Goal: Find specific page/section: Find specific page/section

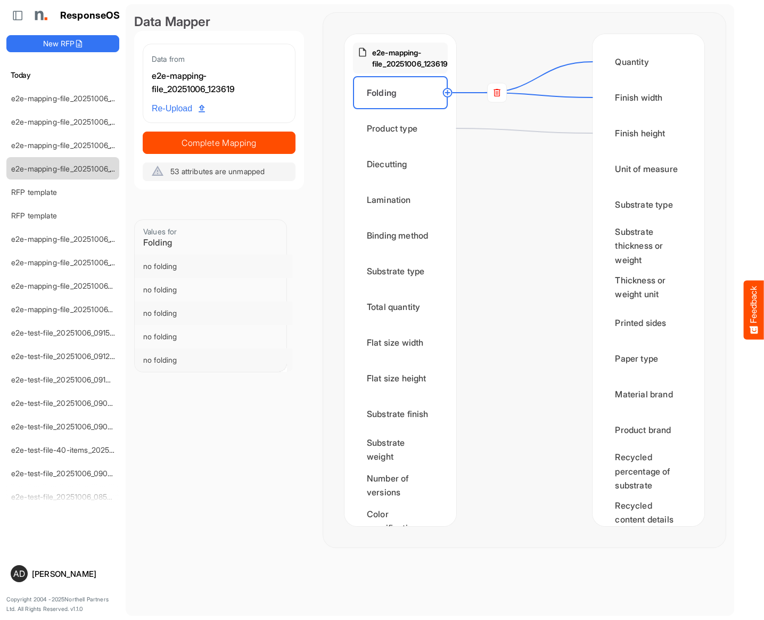
click at [384, 98] on div "Folding" at bounding box center [400, 92] width 95 height 33
click at [385, 97] on div "Folding" at bounding box center [400, 92] width 95 height 33
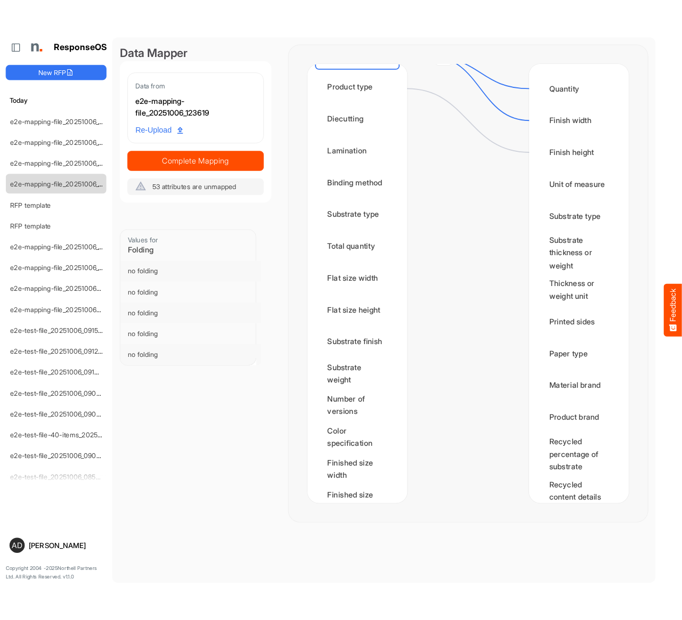
scroll to position [61, 0]
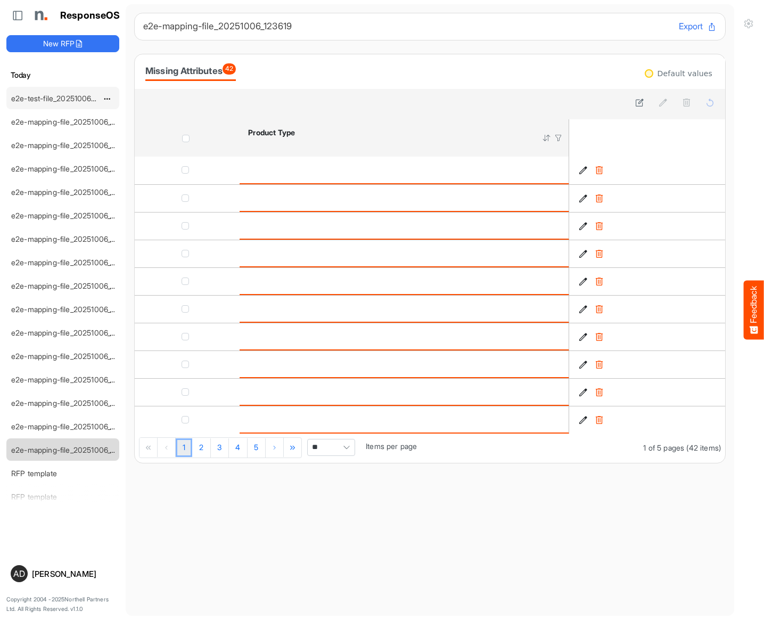
click at [71, 97] on link "e2e-test-file_20251006_174427" at bounding box center [64, 98] width 106 height 9
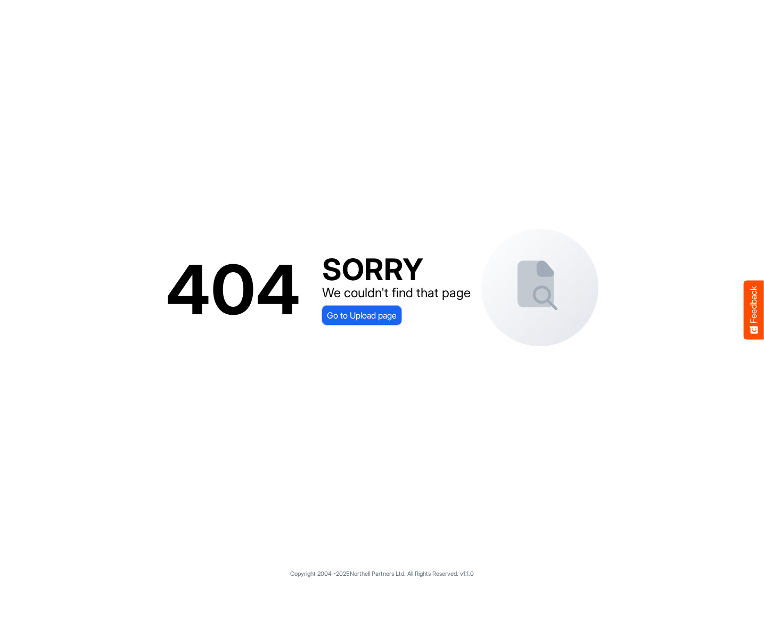
click at [337, 317] on span "Go to Upload page" at bounding box center [362, 315] width 70 height 14
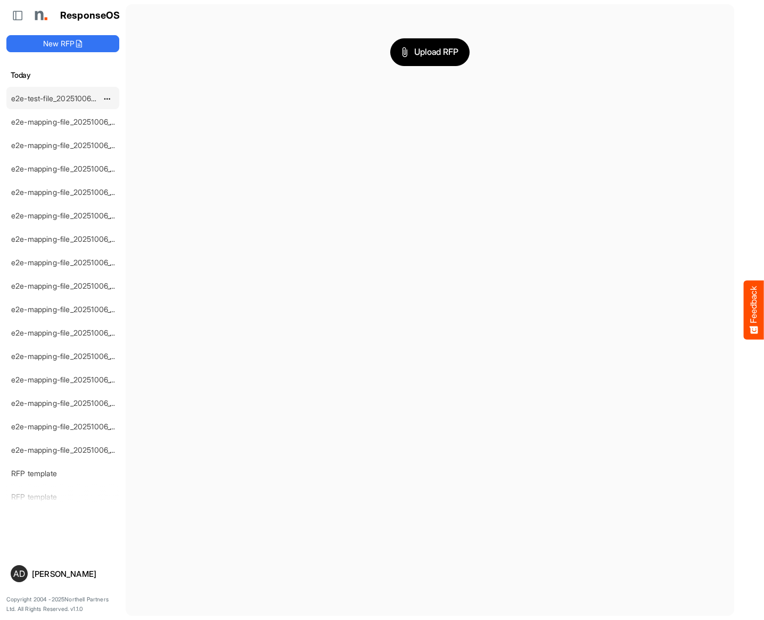
click at [77, 95] on link "e2e-test-file_20251006_180610" at bounding box center [64, 98] width 106 height 9
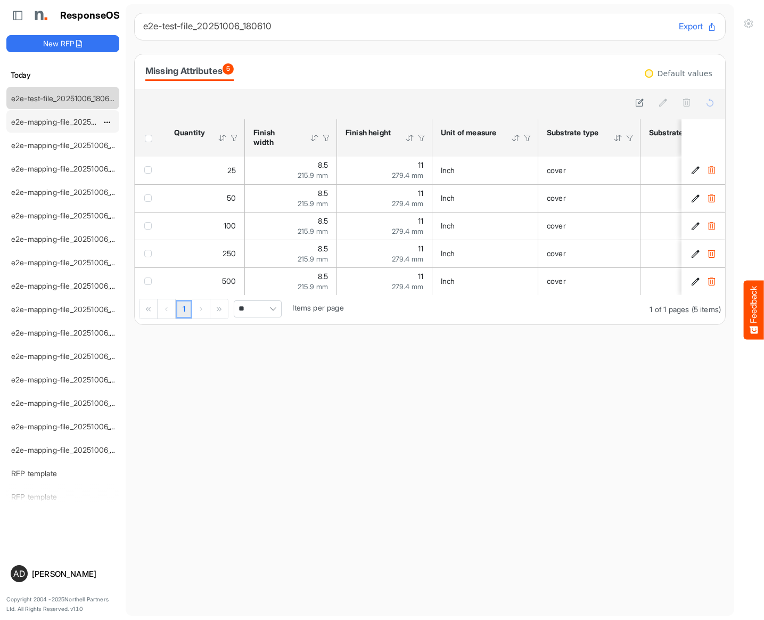
click at [76, 113] on div "e2e-mapping-file_20251006_174140" at bounding box center [54, 121] width 95 height 21
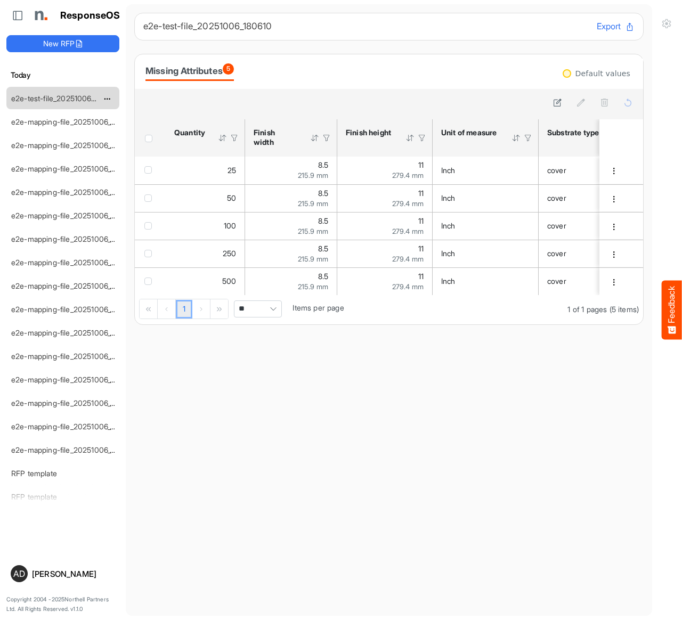
click at [52, 99] on link "e2e-test-file_20251006_180610" at bounding box center [64, 98] width 106 height 9
click at [52, 97] on link "e2e-test-file_20251006_180610" at bounding box center [64, 98] width 106 height 9
click at [52, 99] on link "e2e-test-file_20251006_180610" at bounding box center [64, 98] width 106 height 9
click at [71, 101] on link "e2e-test-file_20251006_180610" at bounding box center [64, 98] width 106 height 9
